Goal: Task Accomplishment & Management: Use online tool/utility

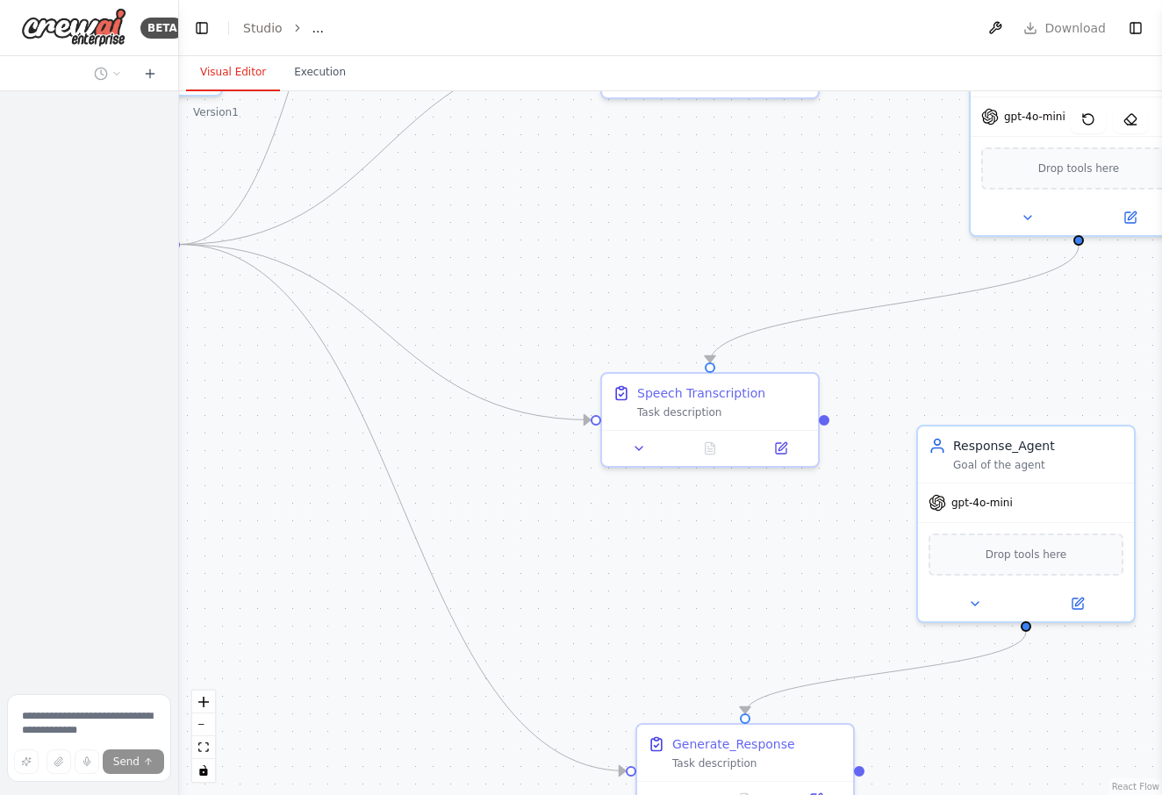
drag, startPoint x: 209, startPoint y: 753, endPoint x: 191, endPoint y: 732, distance: 28.0
click at [194, 738] on button "fit view" at bounding box center [203, 748] width 23 height 23
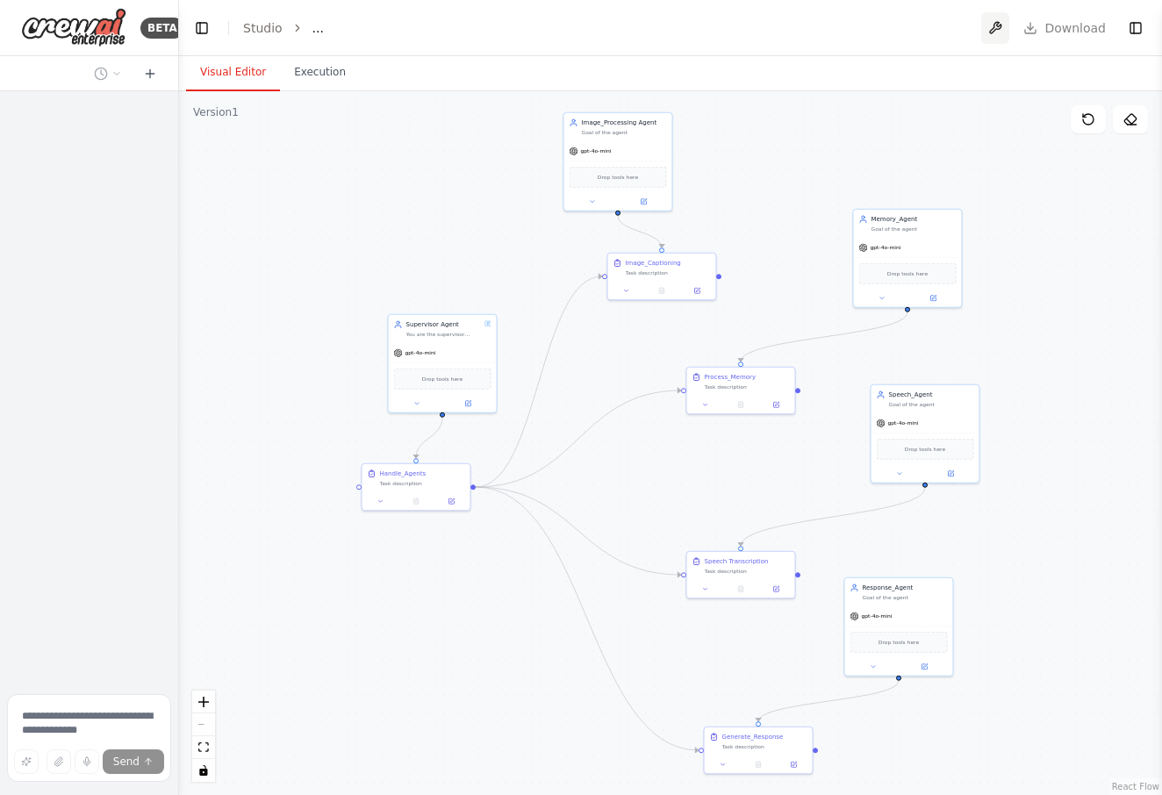
click at [989, 23] on button at bounding box center [996, 28] width 28 height 32
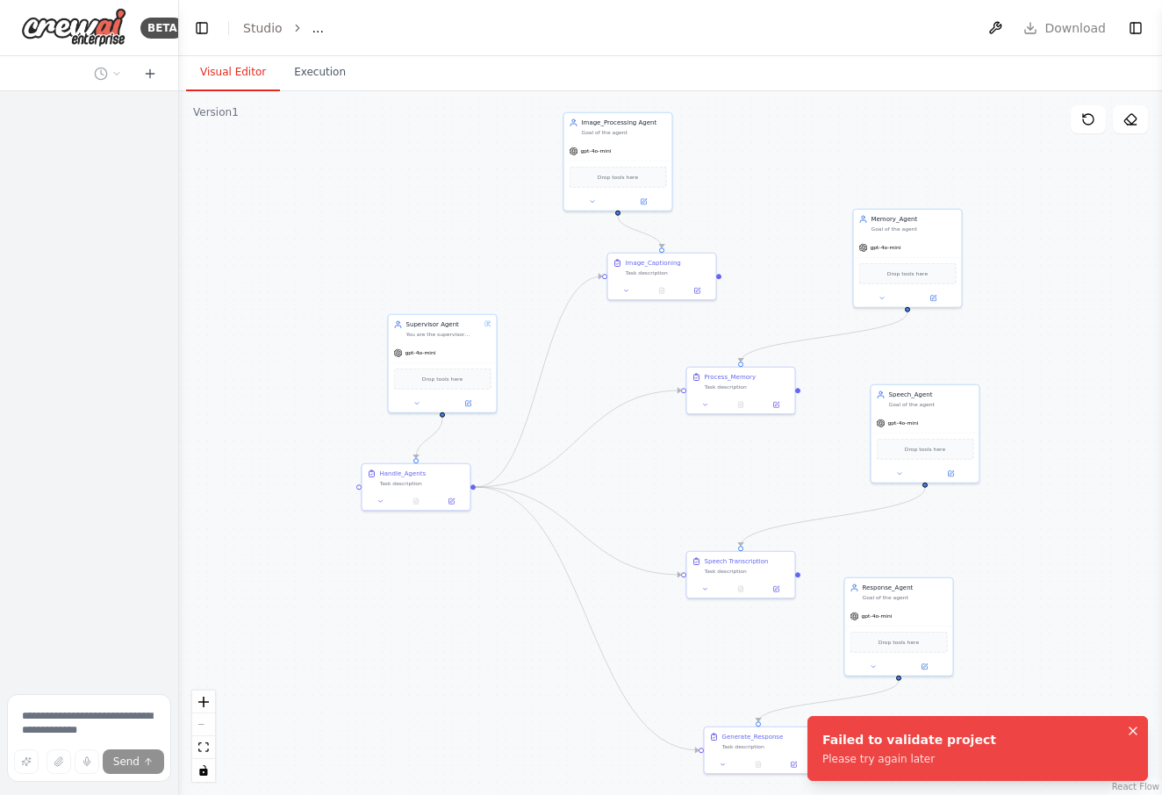
click at [1133, 732] on icon "Notifications (F8)" at bounding box center [1133, 731] width 7 height 7
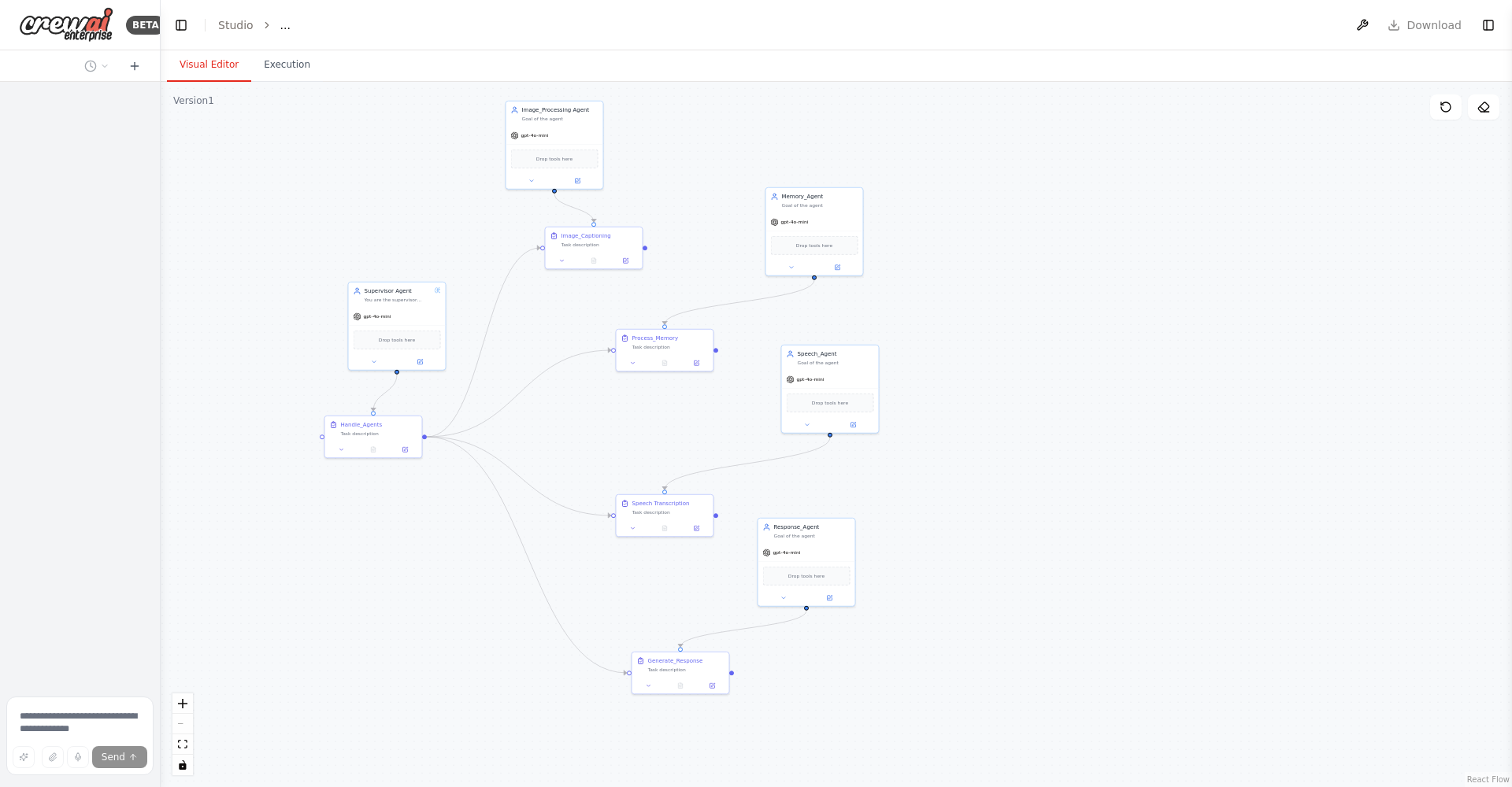
click at [265, 24] on icon "breadcrumb" at bounding box center [266, 25] width 11 height 11
click at [275, 26] on ol "Studio ..." at bounding box center [254, 25] width 73 height 16
click at [281, 26] on span "..." at bounding box center [285, 25] width 10 height 16
click at [1042, 25] on button "Toggle Right Sidebar" at bounding box center [1488, 25] width 22 height 22
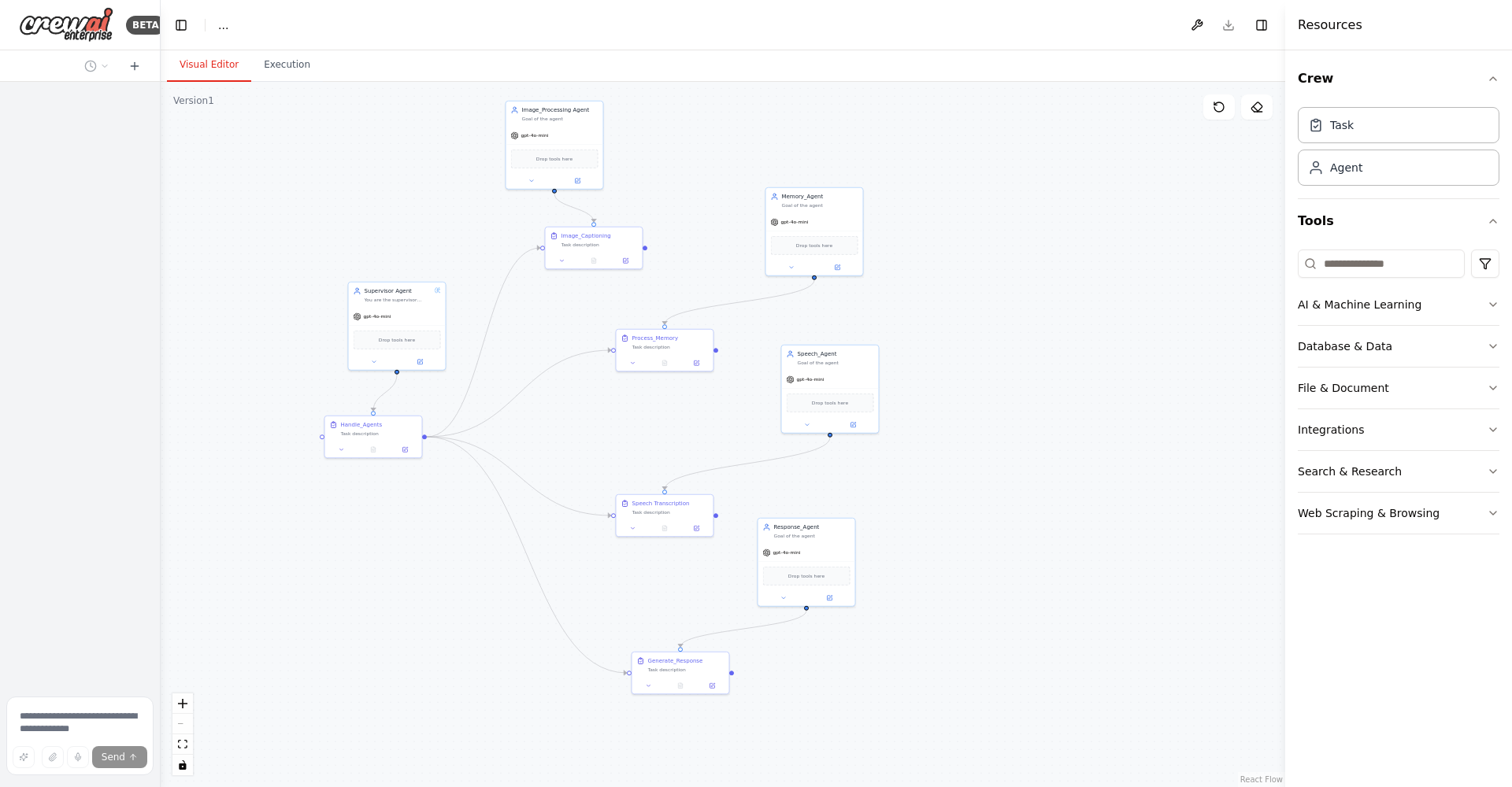
click at [1042, 29] on header "Toggle Left Sidebar Studio ... Download Toggle Right Sidebar" at bounding box center [723, 25] width 1125 height 50
click at [1042, 28] on header "Toggle Left Sidebar Studio ... Download Toggle Right Sidebar" at bounding box center [723, 25] width 1125 height 50
click at [1042, 24] on button at bounding box center [1196, 25] width 25 height 29
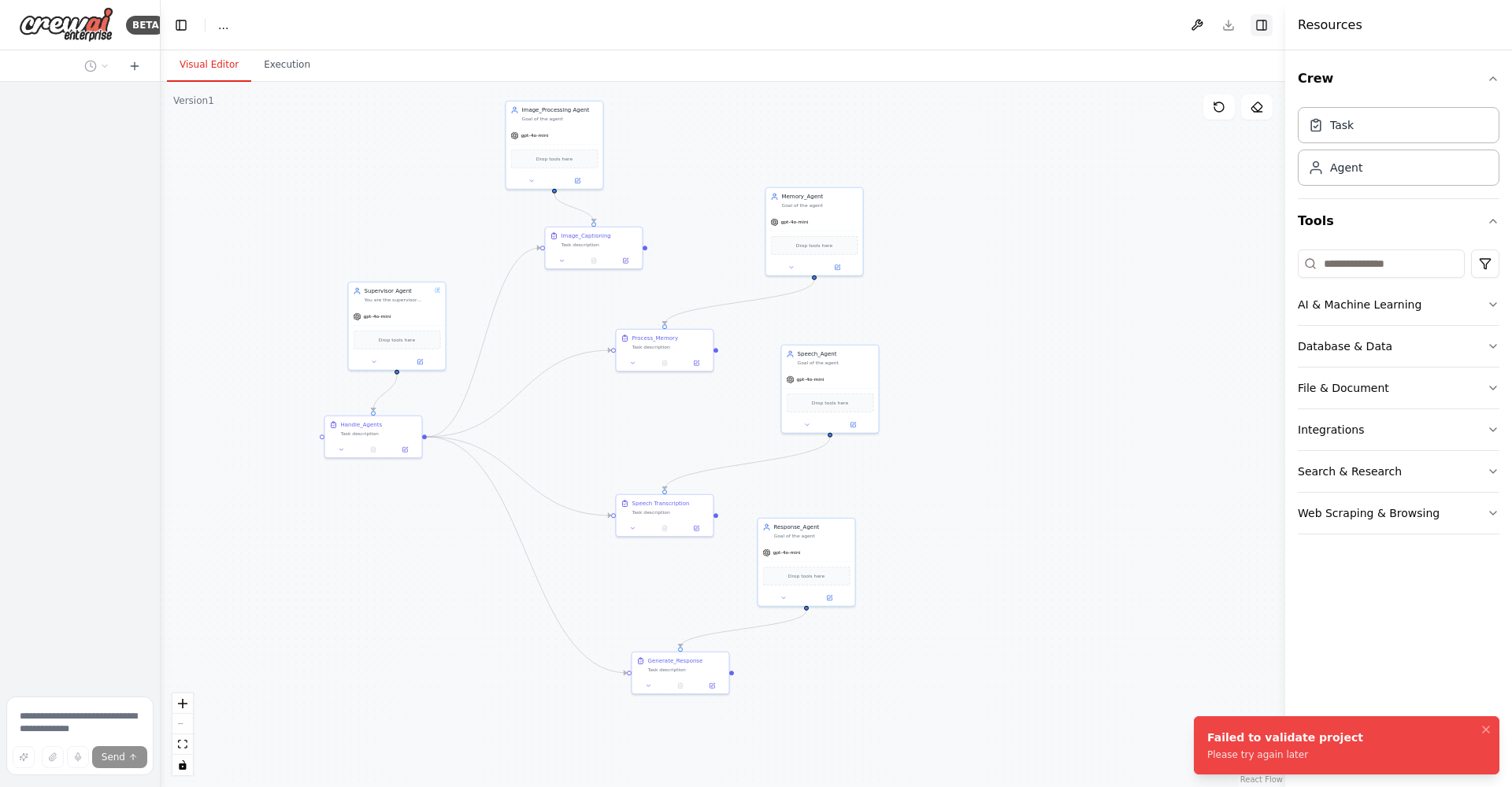
click at [1042, 30] on button "Toggle Right Sidebar" at bounding box center [1261, 25] width 22 height 22
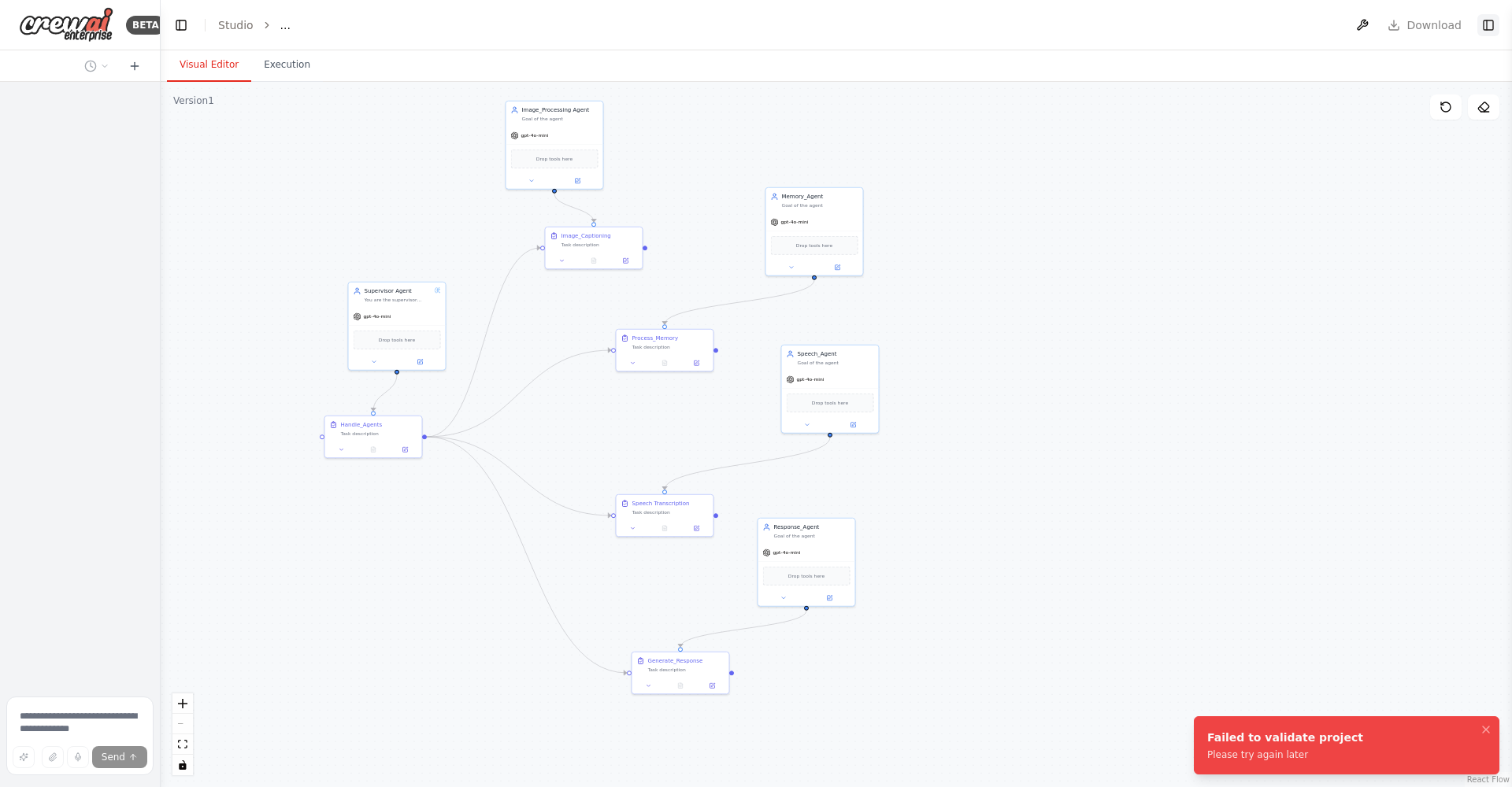
click at [1042, 18] on header "Toggle Left Sidebar Studio ... Download Toggle Right Sidebar" at bounding box center [836, 25] width 1351 height 50
click at [1042, 18] on button "Toggle Right Sidebar" at bounding box center [1488, 25] width 22 height 22
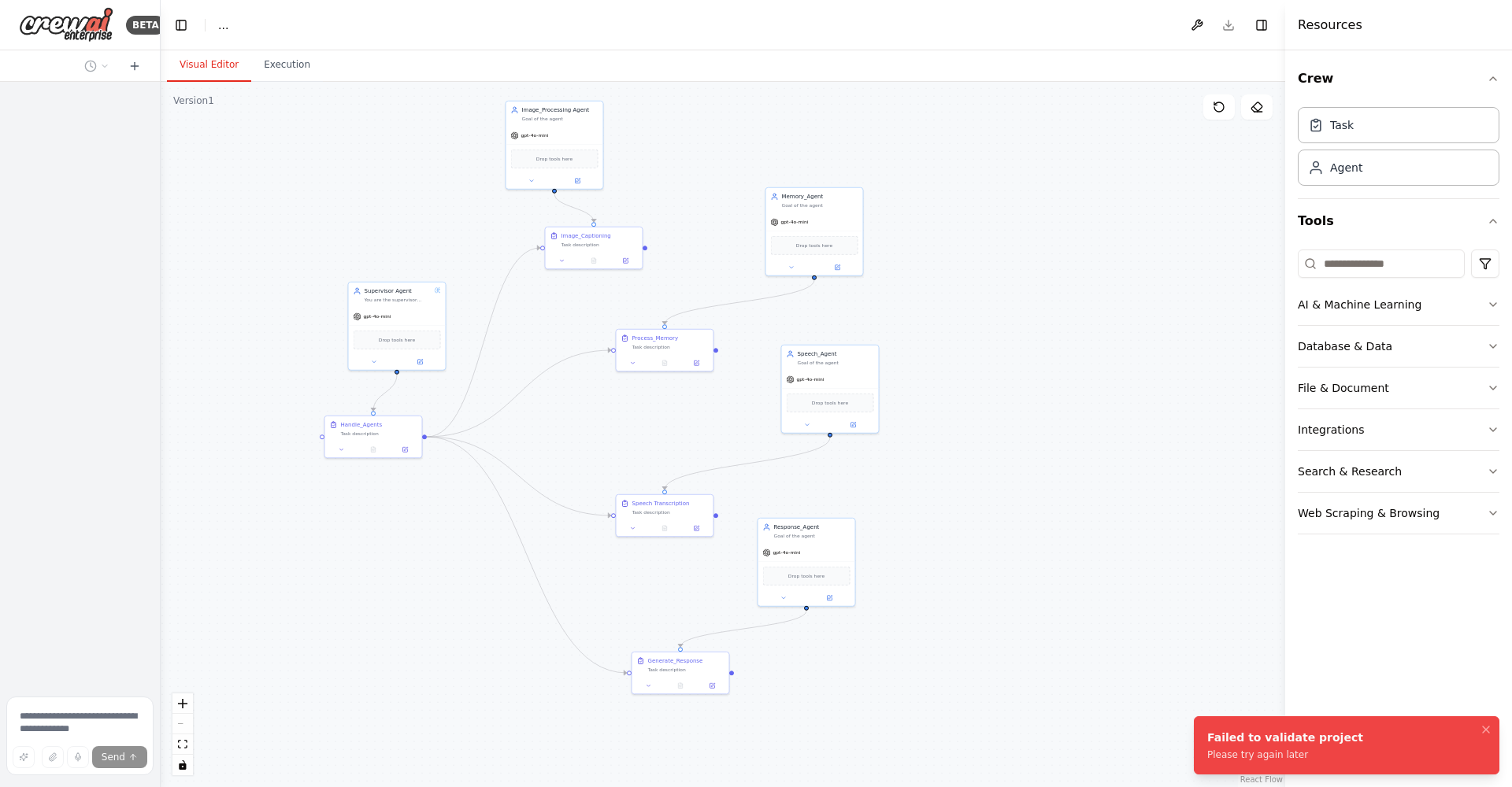
click at [1042, 29] on header "Toggle Left Sidebar Studio ... Download Toggle Right Sidebar" at bounding box center [723, 25] width 1125 height 50
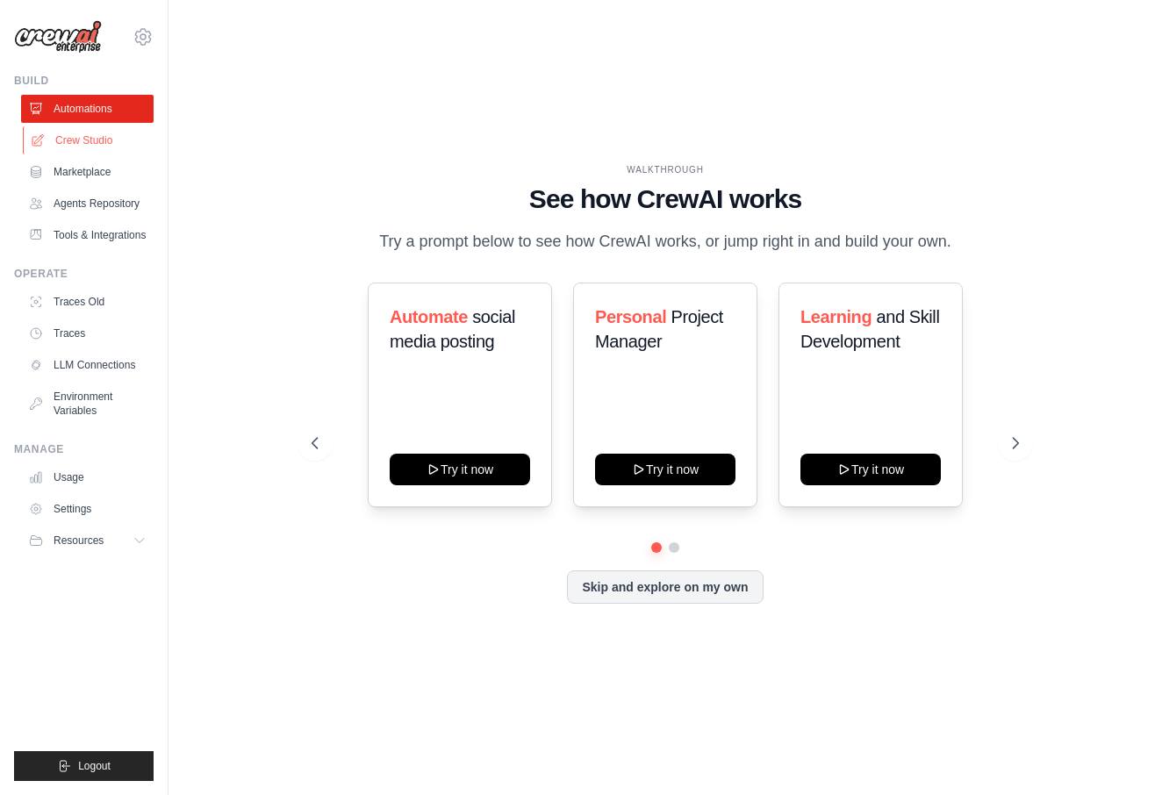
click at [104, 149] on link "Crew Studio" at bounding box center [89, 140] width 133 height 28
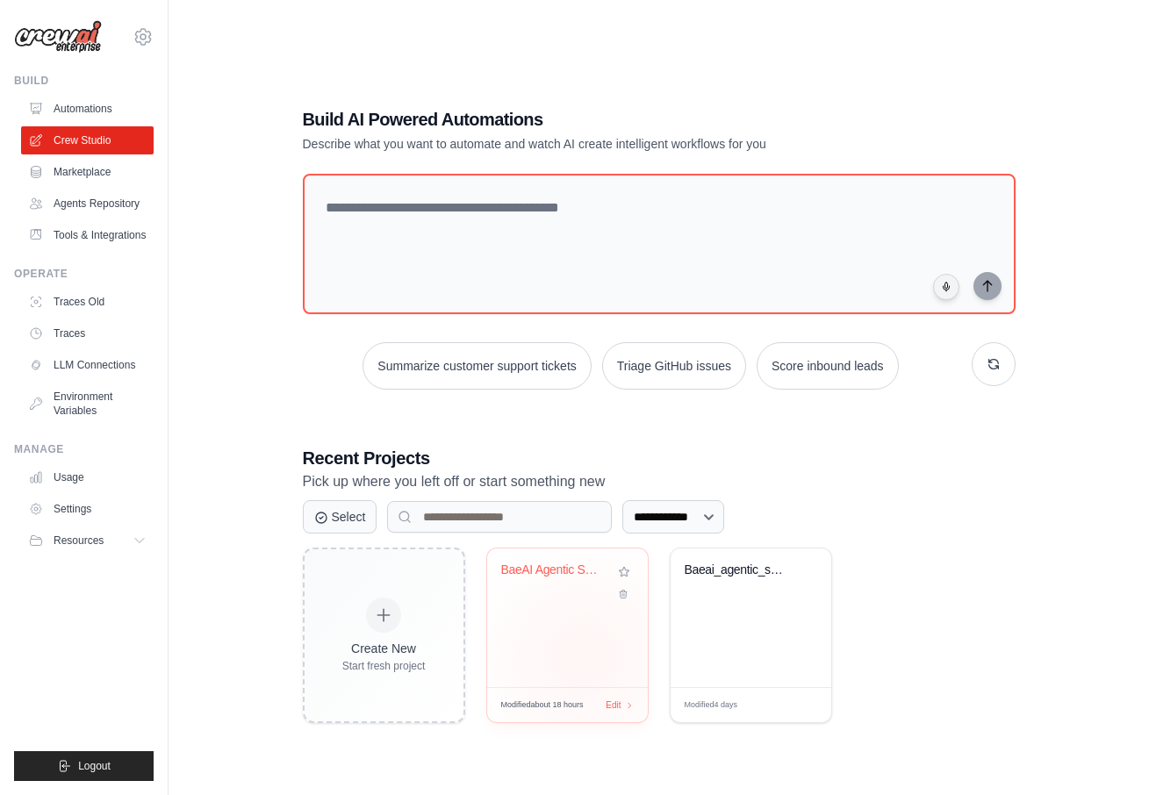
click at [584, 657] on div "BaeAI Agentic System" at bounding box center [567, 618] width 161 height 139
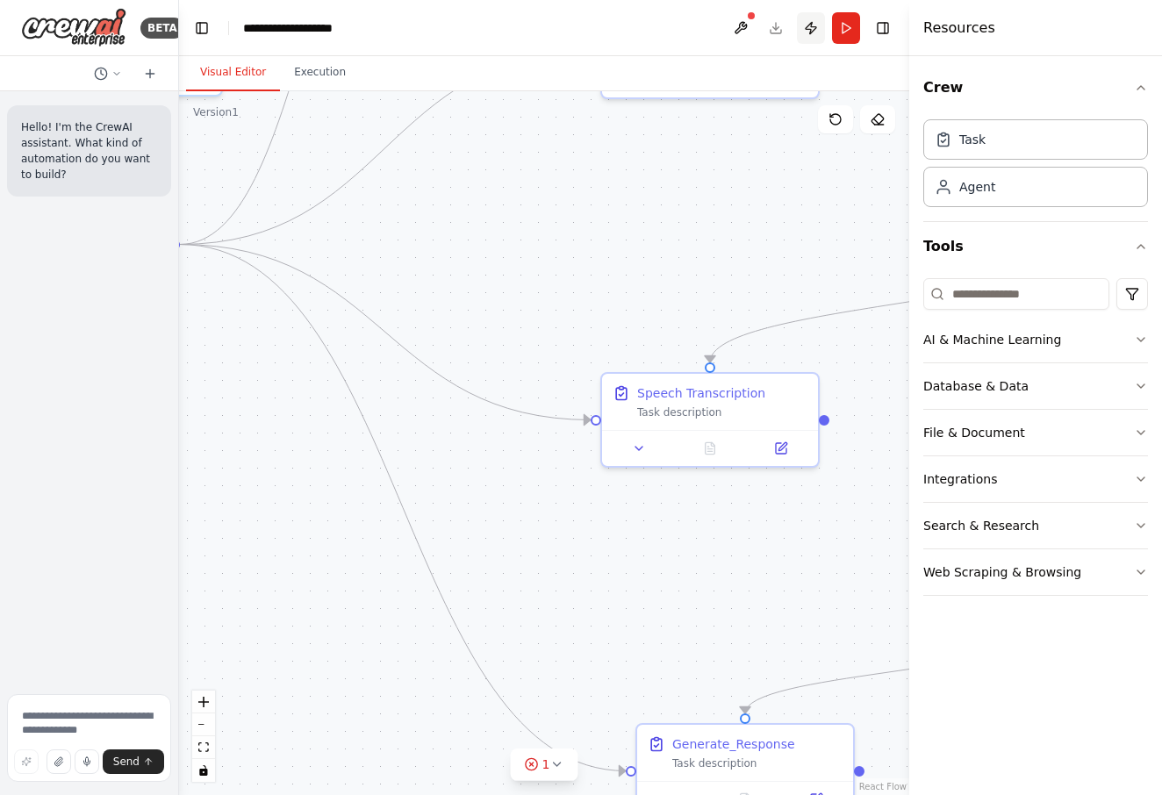
click at [811, 37] on button "Publish" at bounding box center [811, 28] width 28 height 32
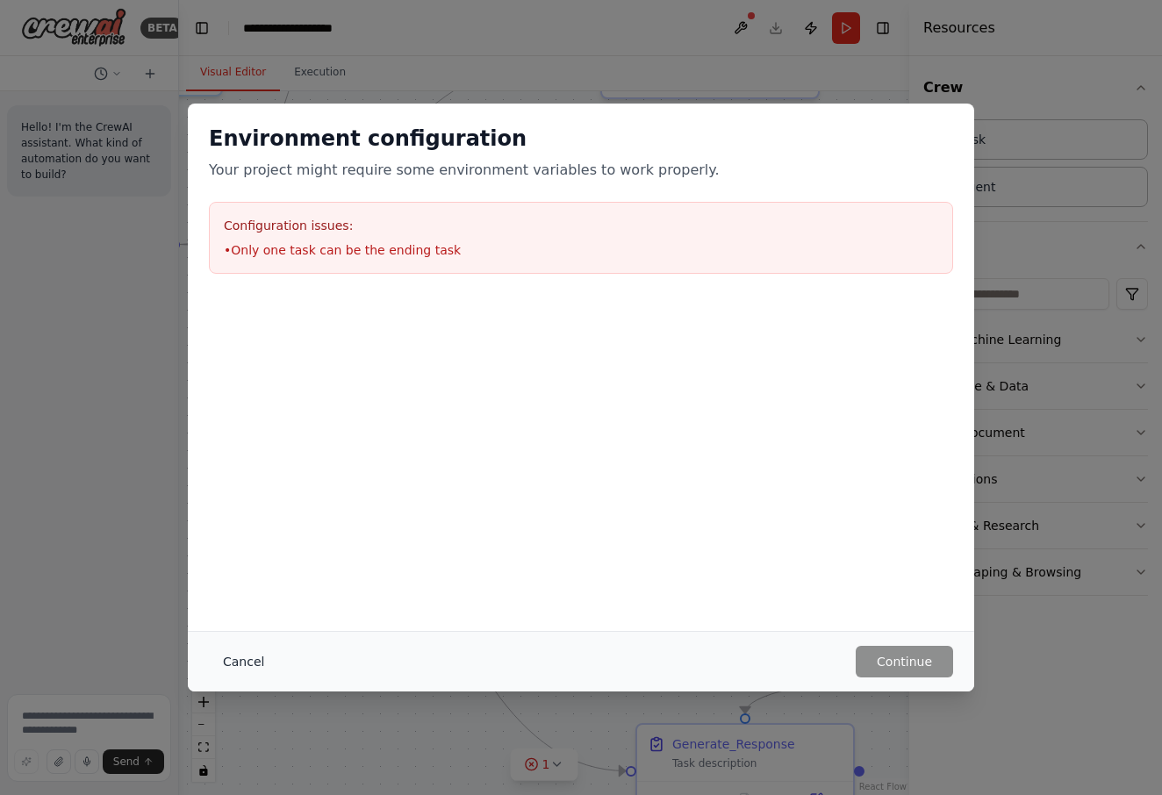
drag, startPoint x: 248, startPoint y: 678, endPoint x: 250, endPoint y: 668, distance: 9.8
click at [248, 674] on div "Cancel Continue" at bounding box center [581, 661] width 787 height 61
click at [250, 668] on button "Cancel" at bounding box center [243, 662] width 69 height 32
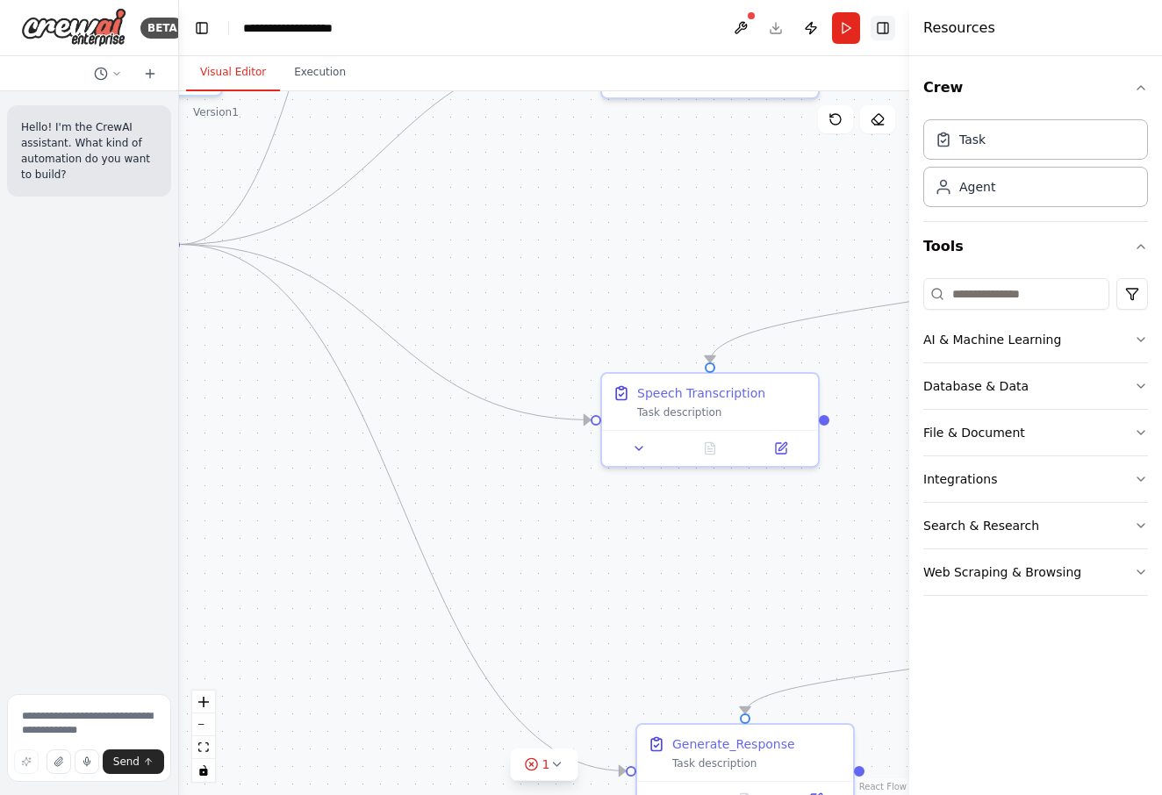
click at [887, 33] on button "Toggle Right Sidebar" at bounding box center [883, 28] width 25 height 25
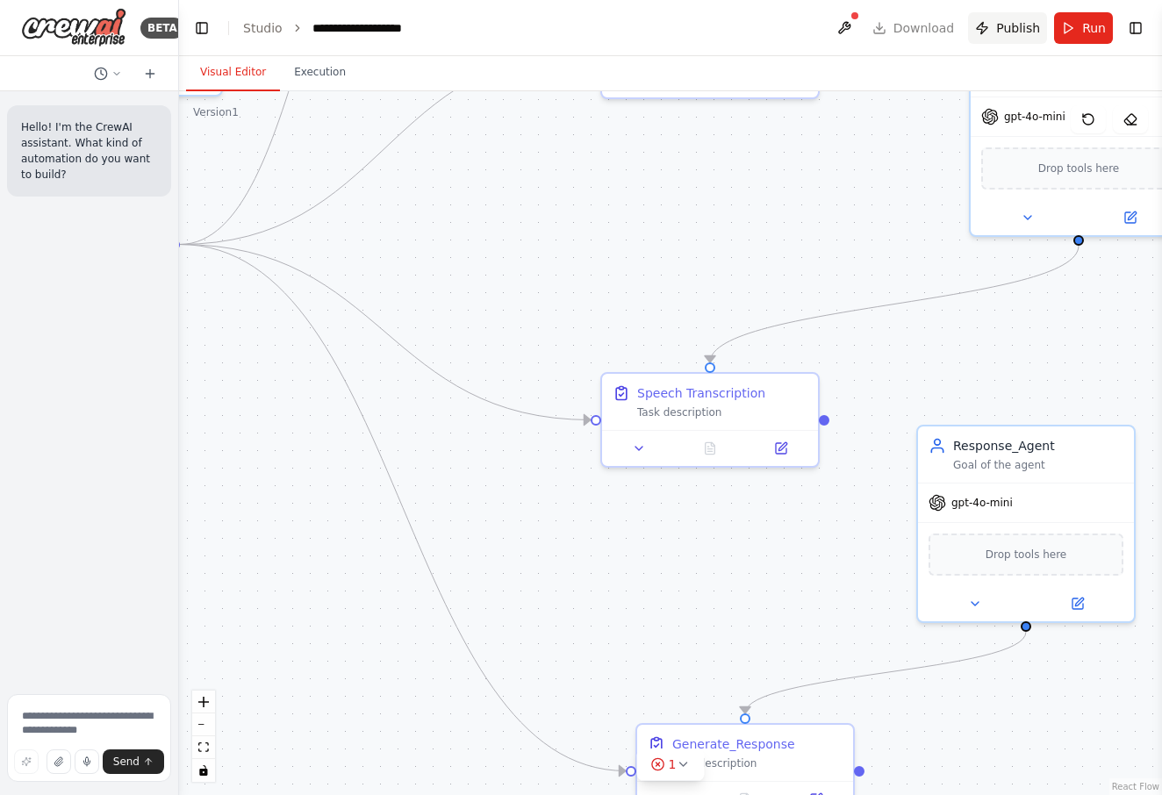
click at [1027, 31] on span "Publish" at bounding box center [1018, 28] width 44 height 18
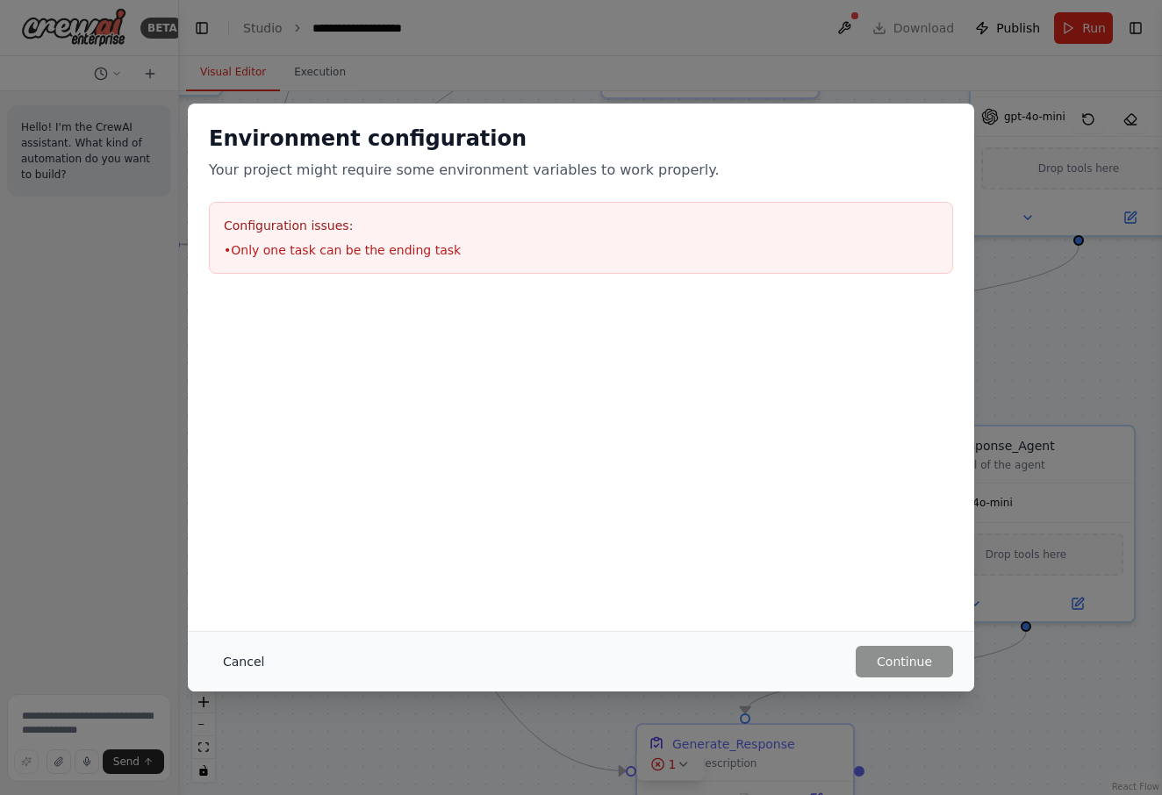
click at [238, 661] on button "Cancel" at bounding box center [243, 662] width 69 height 32
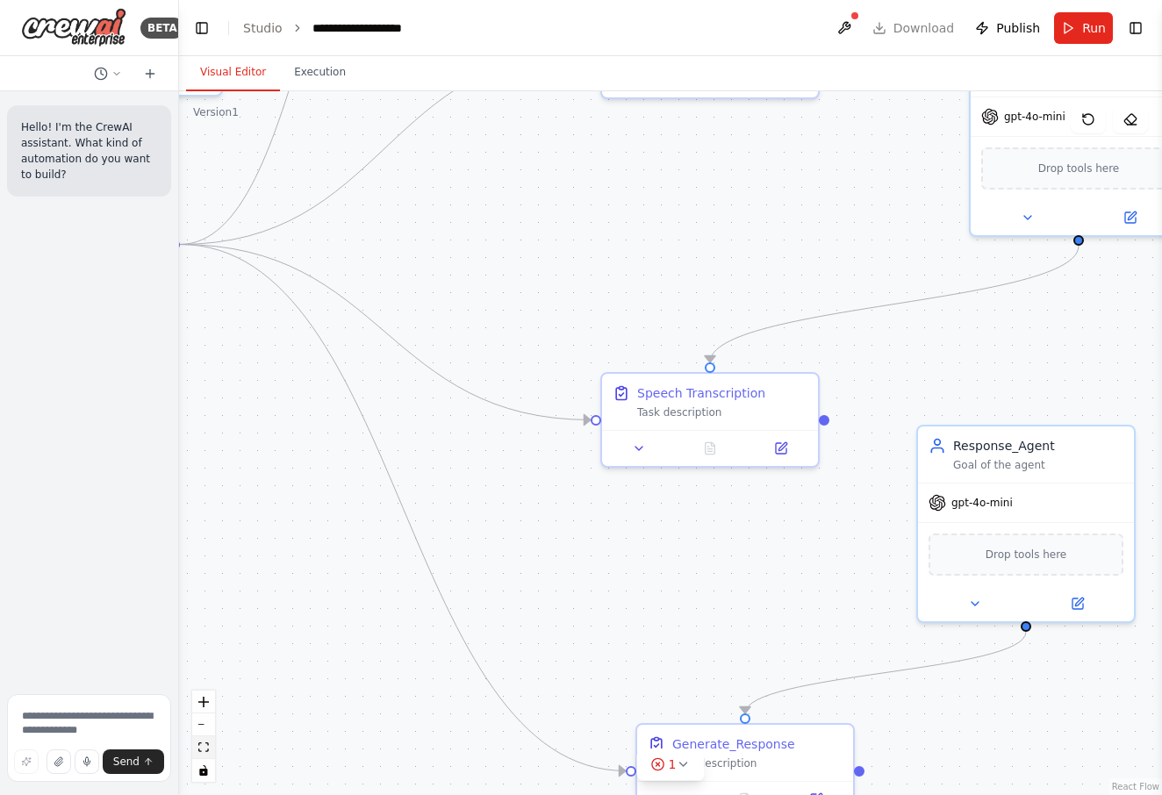
click at [195, 754] on button "fit view" at bounding box center [203, 748] width 23 height 23
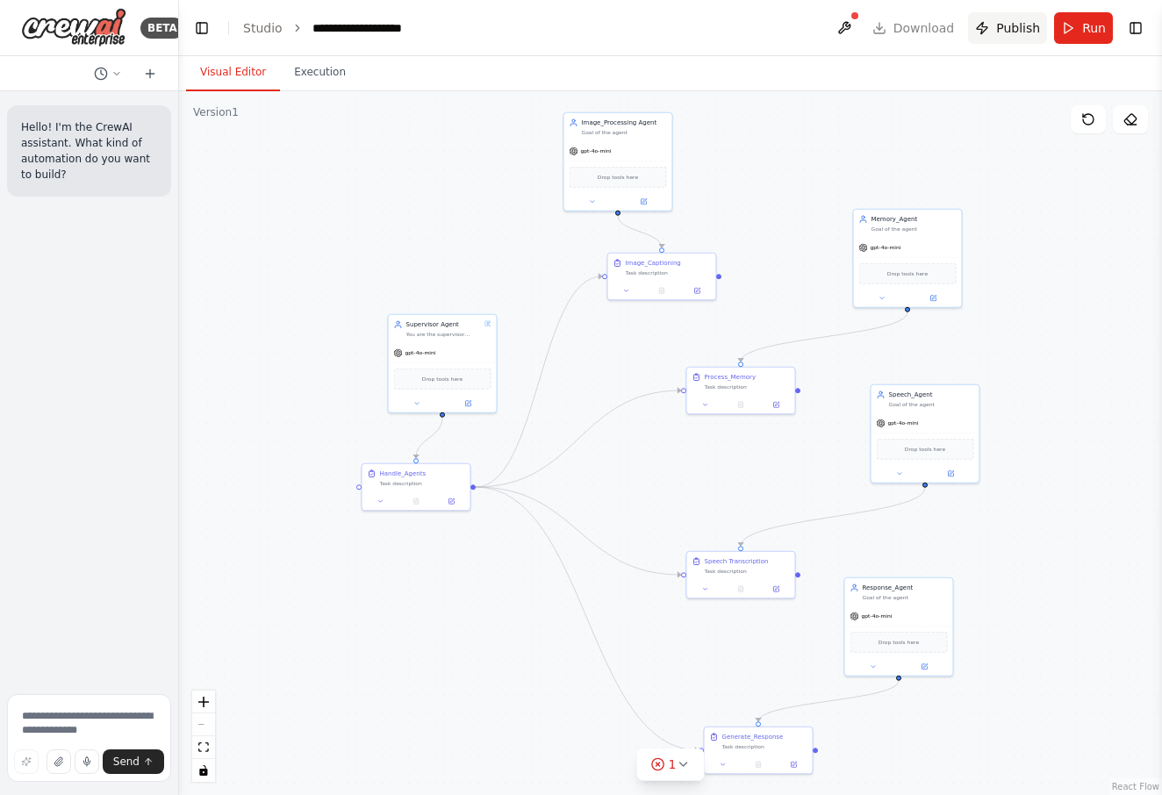
click at [1033, 34] on span "Publish" at bounding box center [1018, 28] width 44 height 18
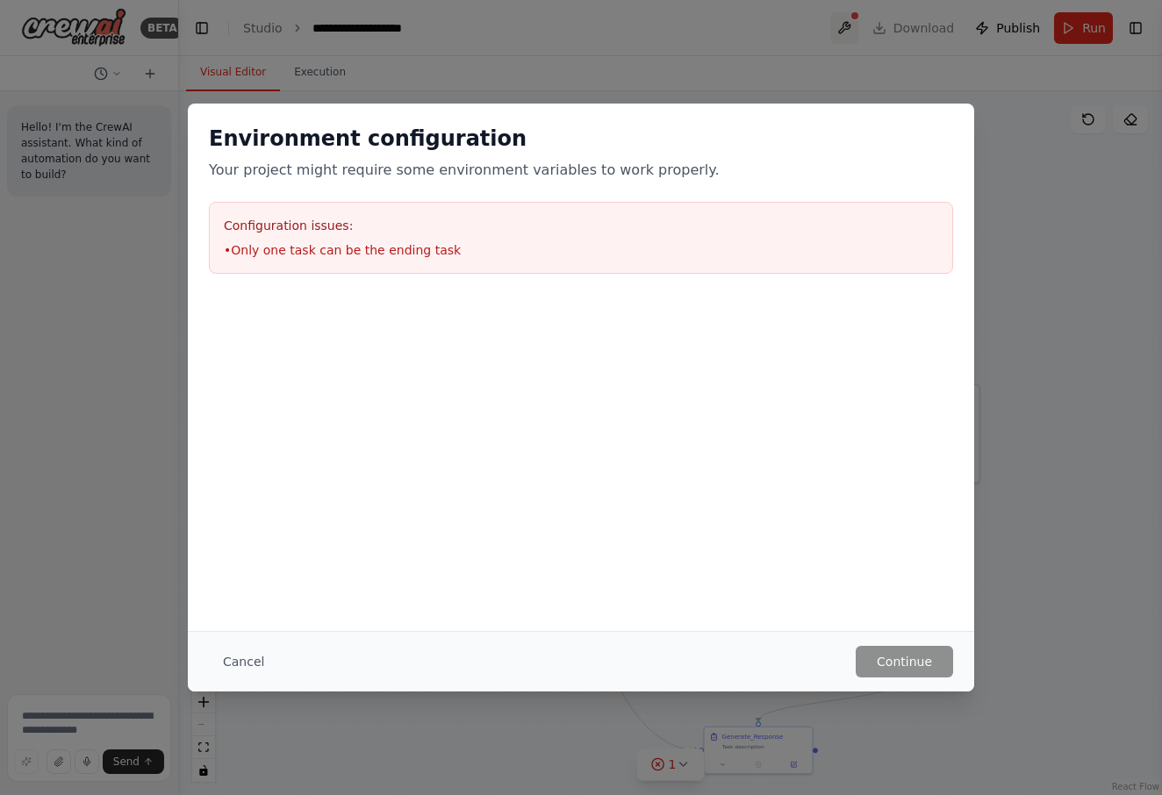
click at [845, 26] on div "Environment configuration Your project might require some environment variables…" at bounding box center [581, 397] width 1162 height 795
